Goal: Information Seeking & Learning: Learn about a topic

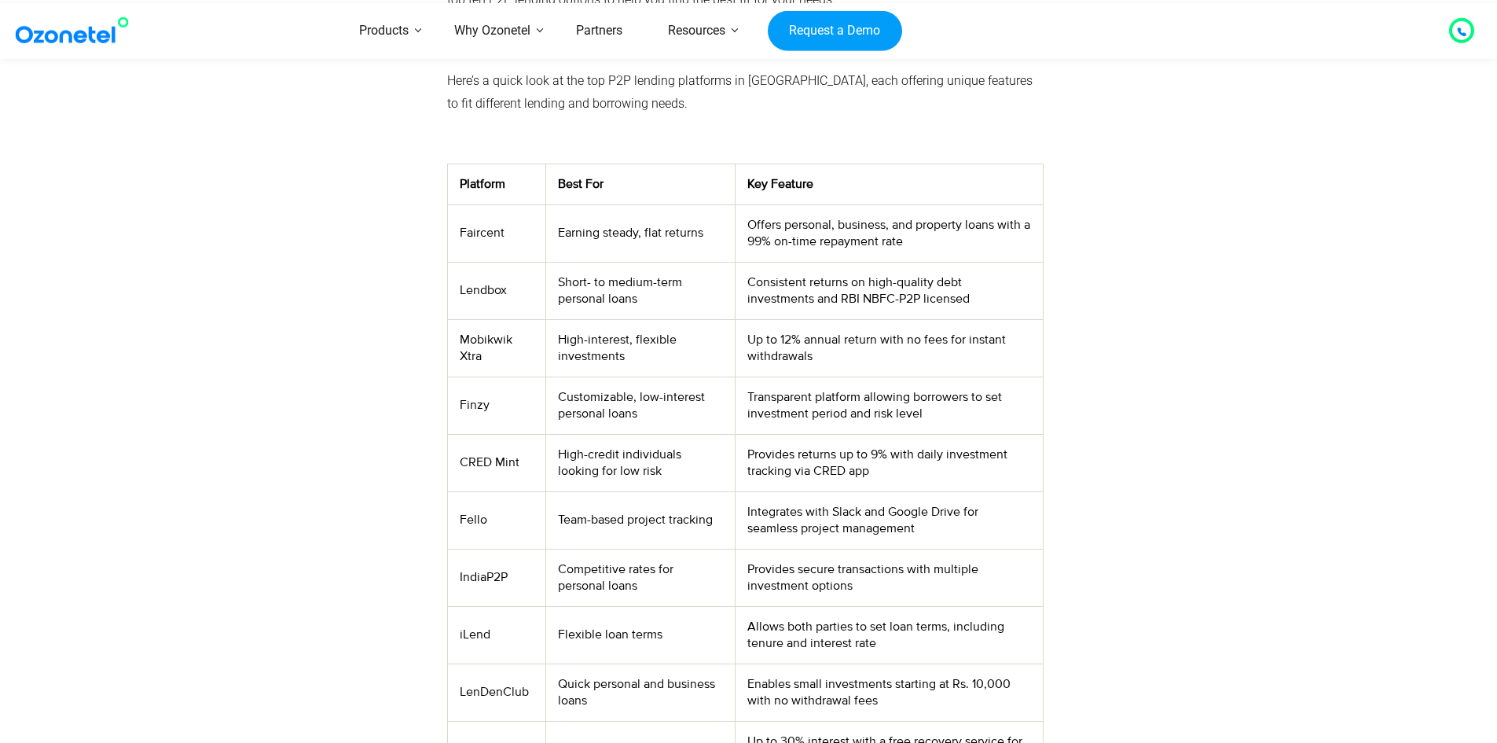
scroll to position [550, 0]
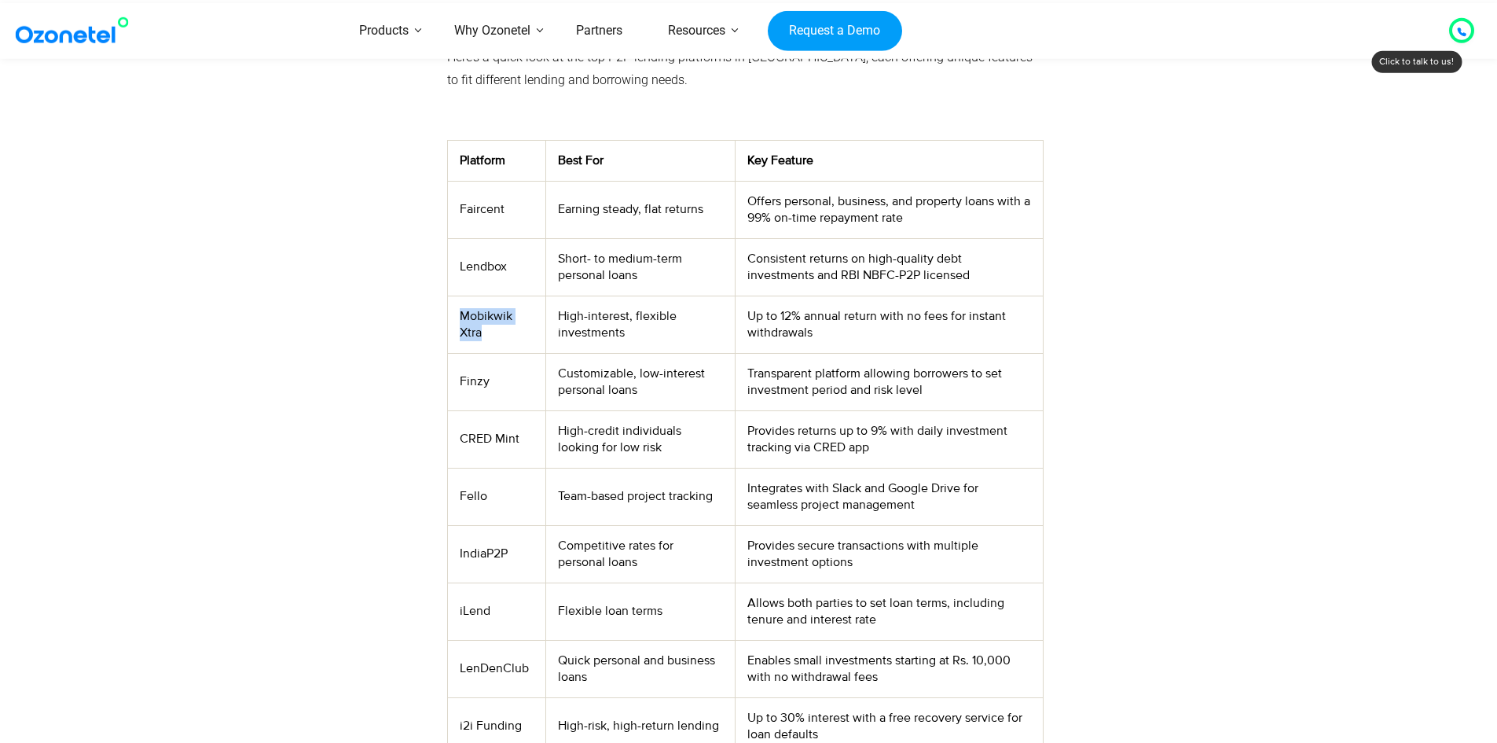
drag, startPoint x: 462, startPoint y: 321, endPoint x: 505, endPoint y: 336, distance: 45.7
click at [505, 336] on td "Mobikwik Xtra" at bounding box center [496, 323] width 98 height 57
drag, startPoint x: 475, startPoint y: 384, endPoint x: 504, endPoint y: 395, distance: 31.1
click at [504, 395] on td "Finzy" at bounding box center [496, 381] width 98 height 57
click at [518, 444] on td "CRED Mint" at bounding box center [496, 438] width 98 height 57
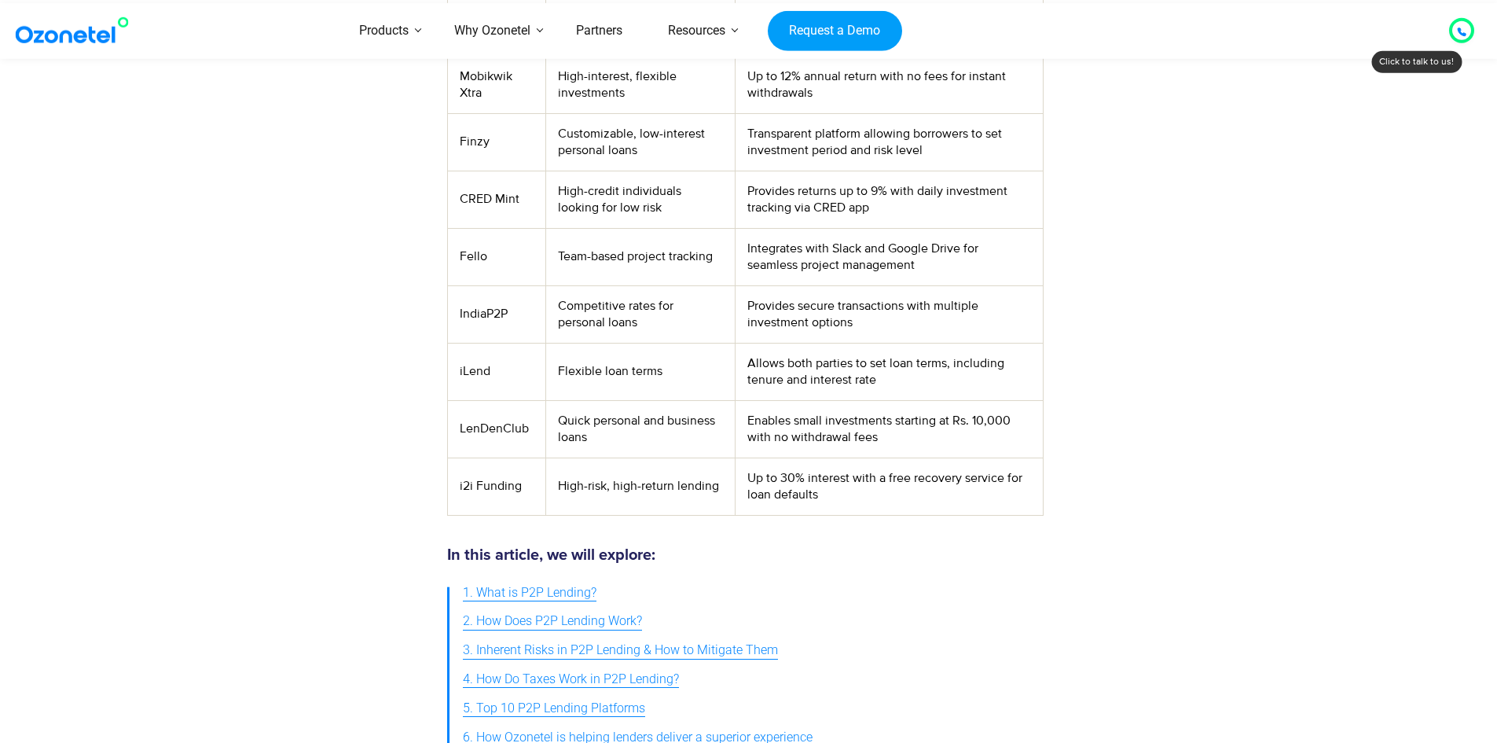
scroll to position [707, 0]
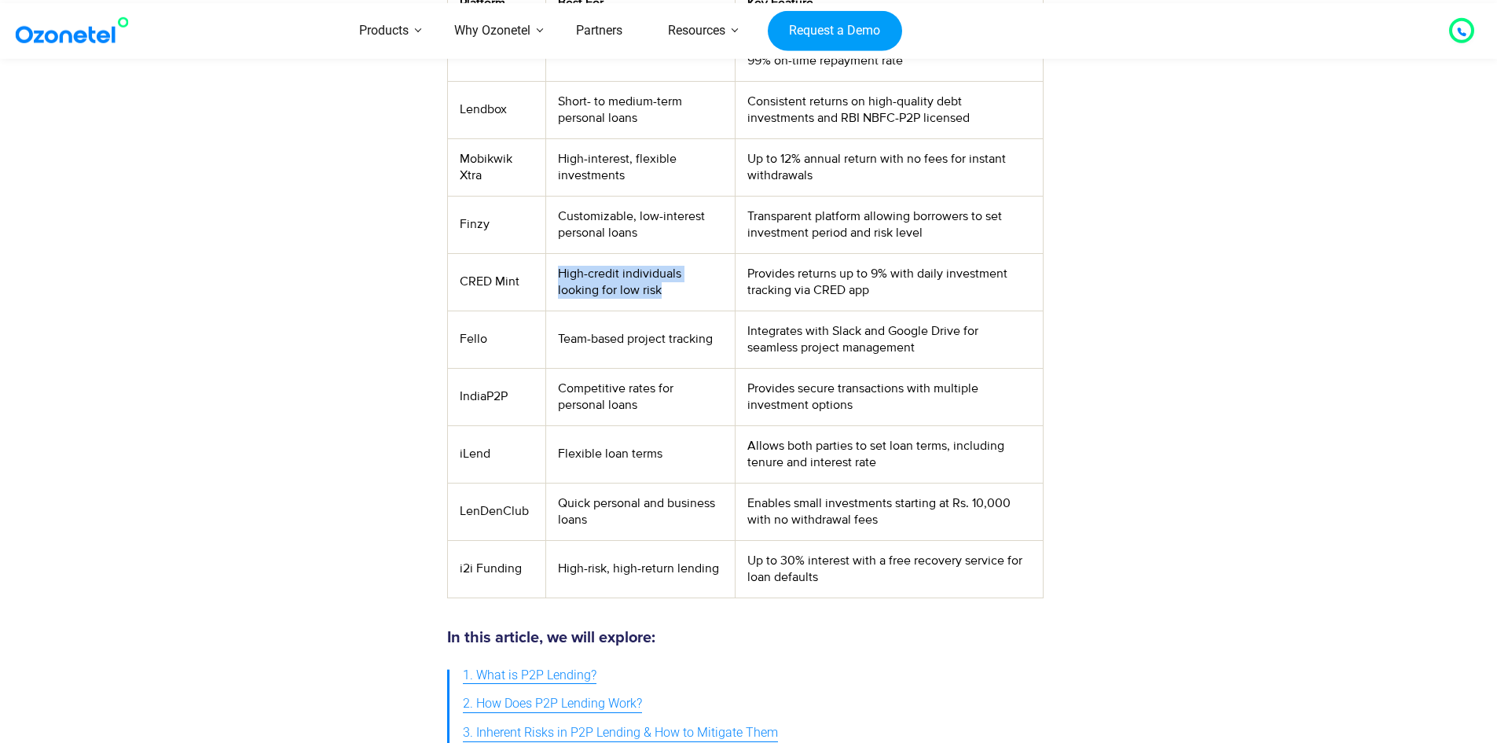
drag, startPoint x: 560, startPoint y: 275, endPoint x: 671, endPoint y: 291, distance: 111.9
click at [671, 291] on td "High-credit individuals looking for low risk" at bounding box center [640, 281] width 189 height 57
click at [569, 292] on td "High-credit individuals looking for low risk" at bounding box center [640, 281] width 189 height 57
drag, startPoint x: 745, startPoint y: 281, endPoint x: 846, endPoint y: 284, distance: 101.4
click at [846, 284] on td "Provides returns up to 9% with daily investment tracking via CRED app" at bounding box center [889, 281] width 307 height 57
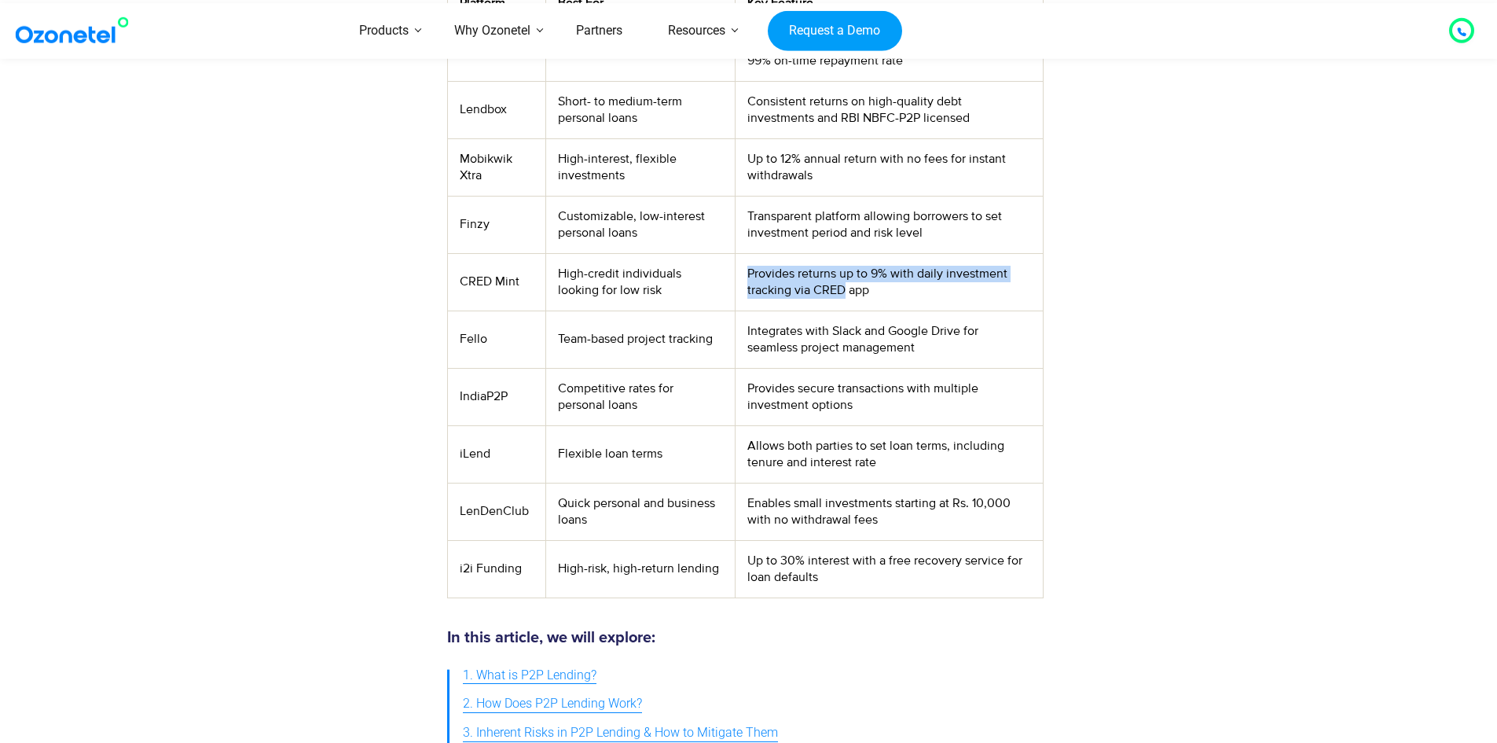
click at [823, 288] on td "Provides returns up to 9% with daily investment tracking via CRED app" at bounding box center [889, 281] width 307 height 57
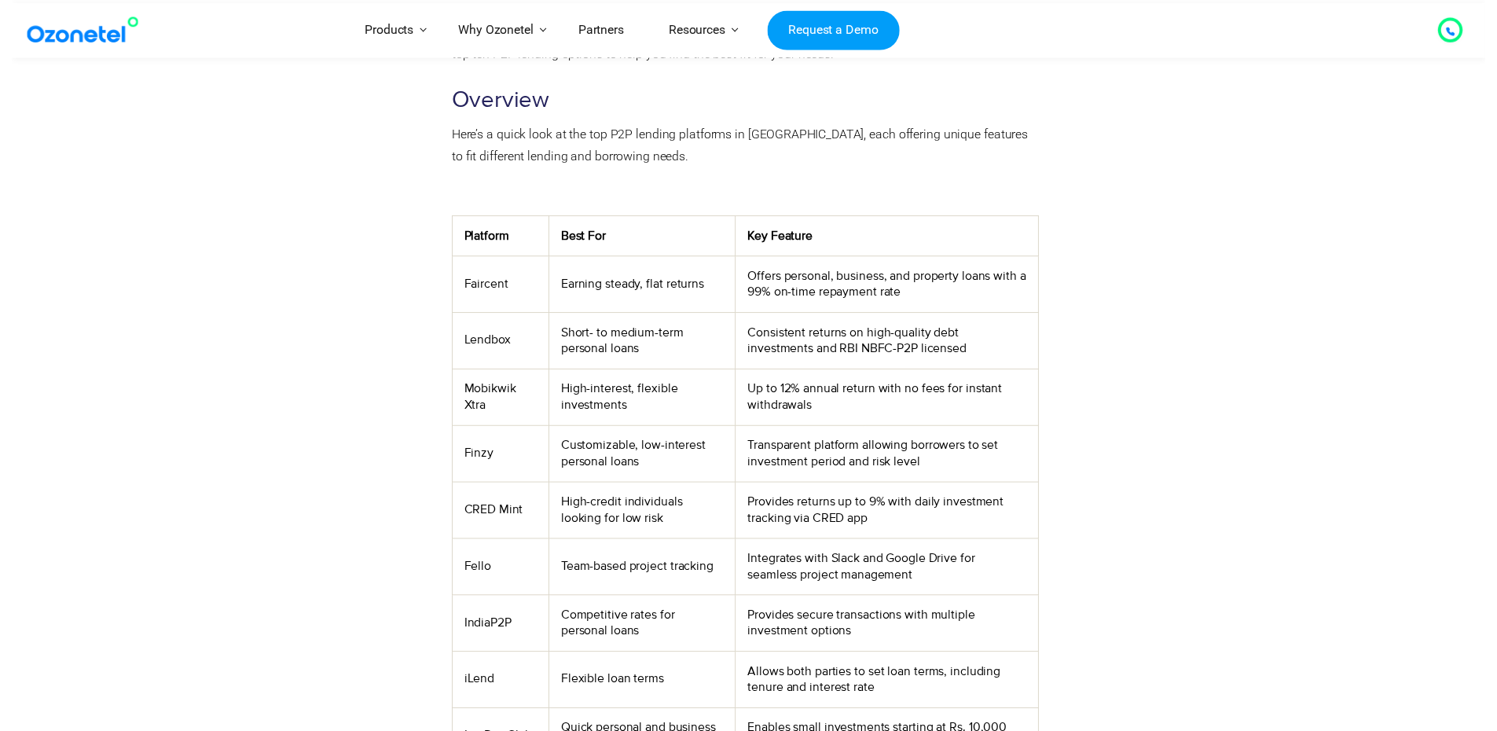
scroll to position [0, 0]
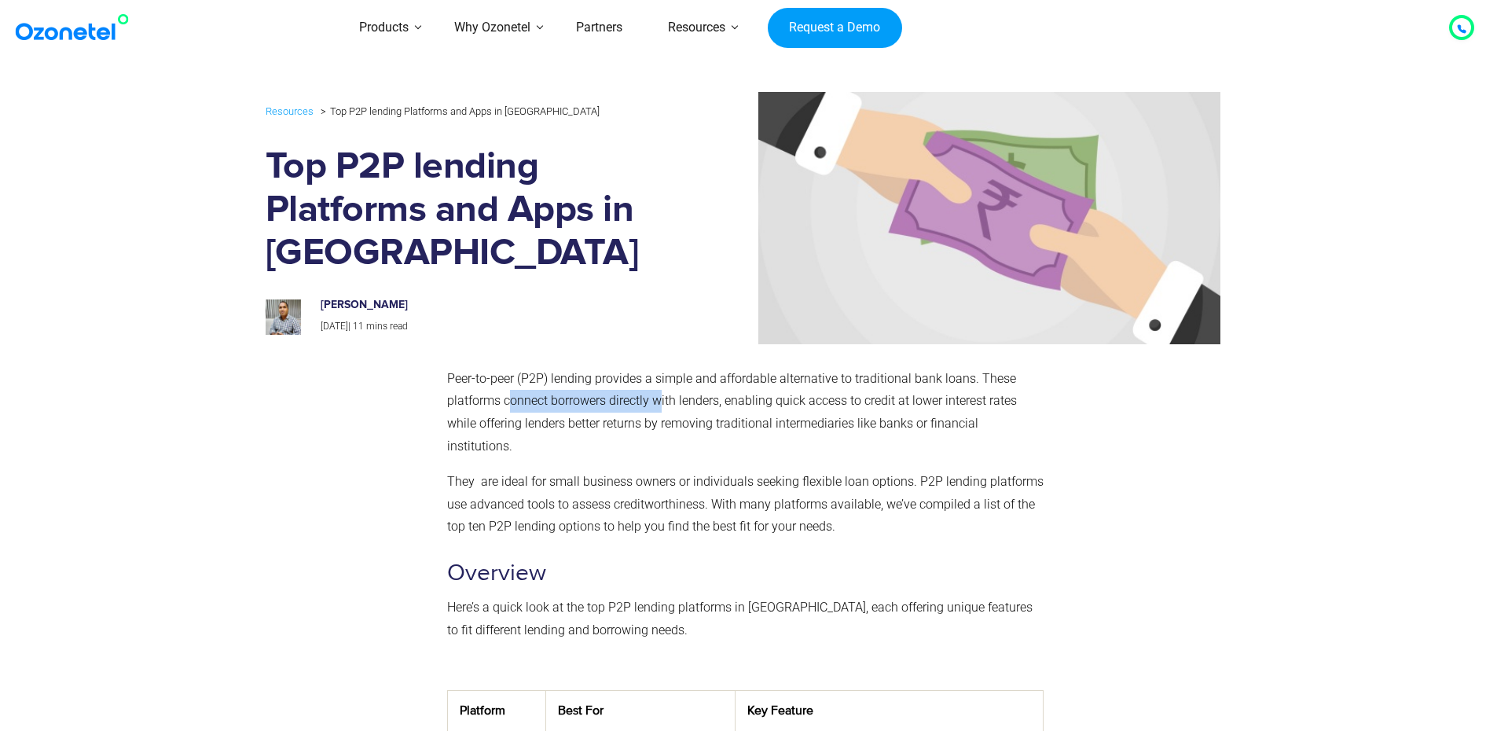
drag, startPoint x: 508, startPoint y: 402, endPoint x: 659, endPoint y: 405, distance: 150.9
click at [659, 405] on span "Peer-to-peer (P2P) lending provides a simple and affordable alternative to trad…" at bounding box center [732, 412] width 570 height 83
click at [618, 407] on span "Peer-to-peer (P2P) lending provides a simple and affordable alternative to trad…" at bounding box center [732, 412] width 570 height 83
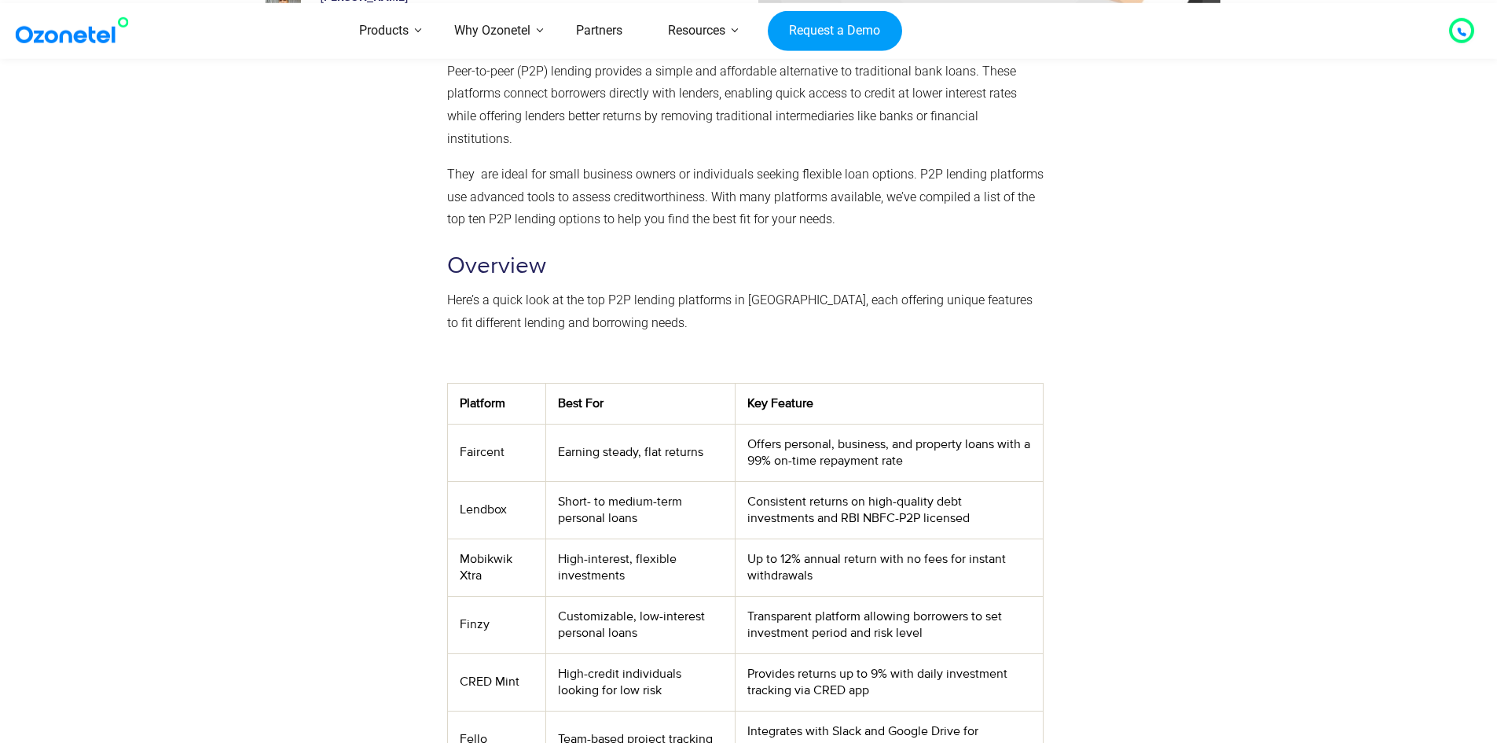
scroll to position [314, 0]
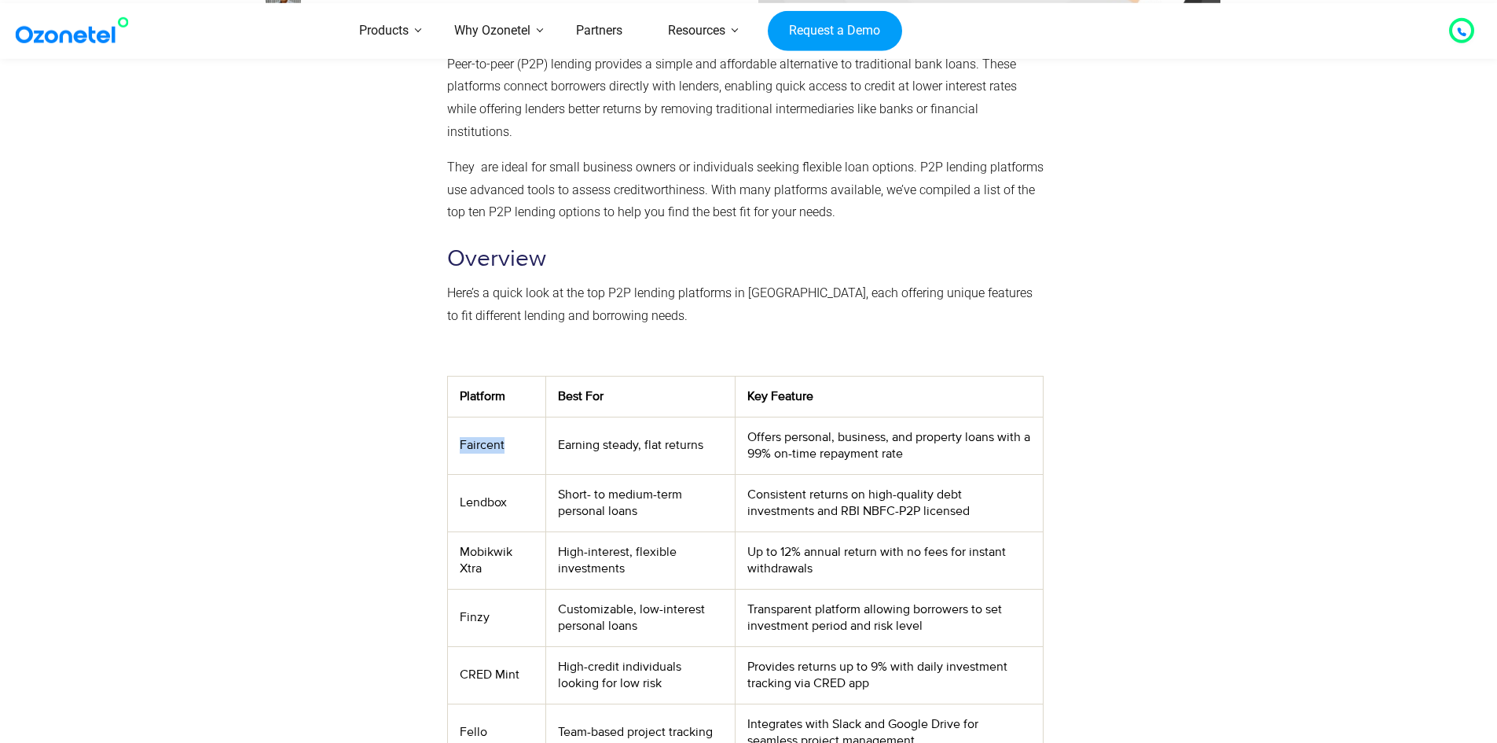
drag, startPoint x: 460, startPoint y: 448, endPoint x: 519, endPoint y: 450, distance: 59.8
click at [519, 450] on td "Faircent" at bounding box center [496, 444] width 98 height 57
copy td "Faircent"
